Goal: Information Seeking & Learning: Learn about a topic

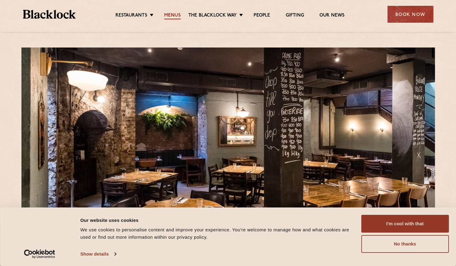
click at [167, 15] on link "Menus" at bounding box center [172, 16] width 17 height 7
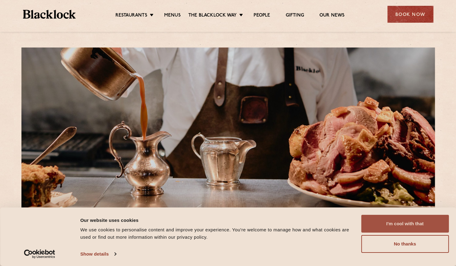
click at [378, 220] on button "I'm cool with that" at bounding box center [405, 224] width 88 height 18
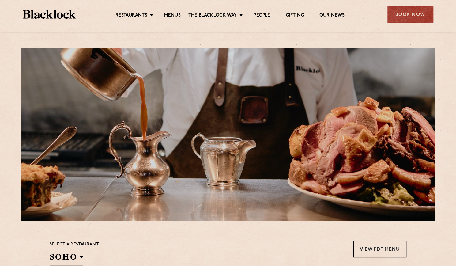
scroll to position [184, 0]
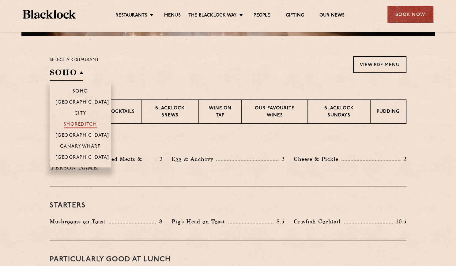
click at [79, 123] on p "Shoreditch" at bounding box center [80, 125] width 33 height 6
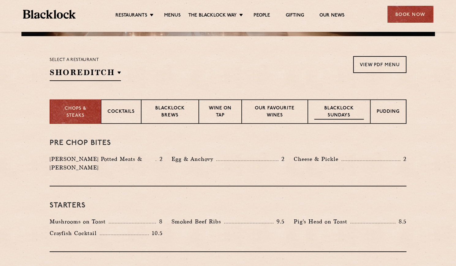
click at [341, 106] on p "Blacklock Sundays" at bounding box center [339, 112] width 50 height 14
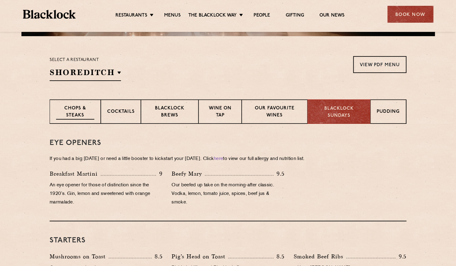
click at [67, 111] on p "Chops & Steaks" at bounding box center [75, 112] width 38 height 14
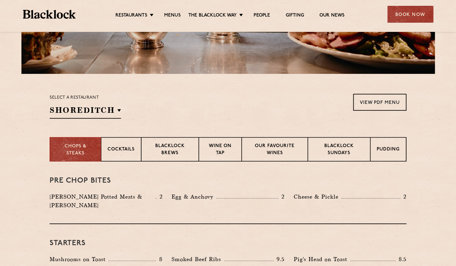
scroll to position [147, 0]
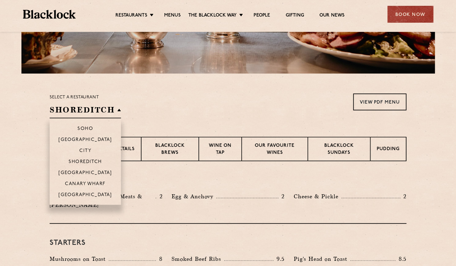
click at [114, 114] on h2 "Shoreditch" at bounding box center [85, 111] width 71 height 14
click at [88, 148] on p "City" at bounding box center [85, 151] width 12 height 6
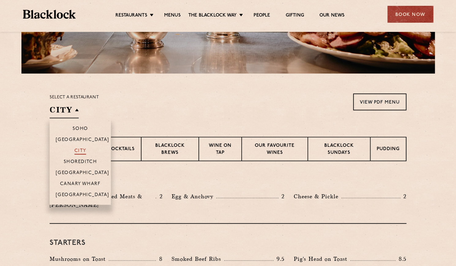
click at [80, 149] on p "City" at bounding box center [80, 151] width 12 height 6
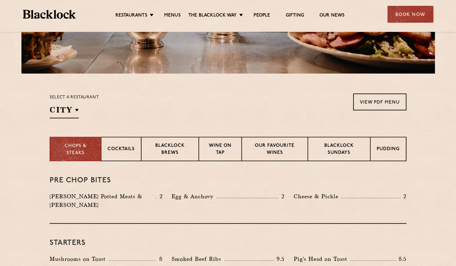
click at [232, 194] on div "Egg & Anchovy 2" at bounding box center [228, 196] width 113 height 9
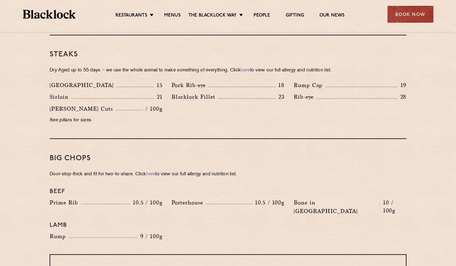
scroll to position [529, 0]
